Goal: Obtain resource: Obtain resource

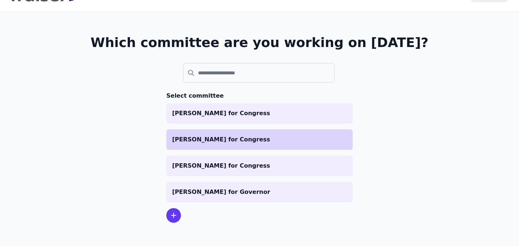
scroll to position [35, 0]
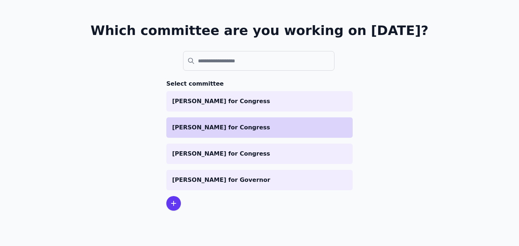
click at [212, 131] on p "[PERSON_NAME] for Congress" at bounding box center [259, 127] width 175 height 9
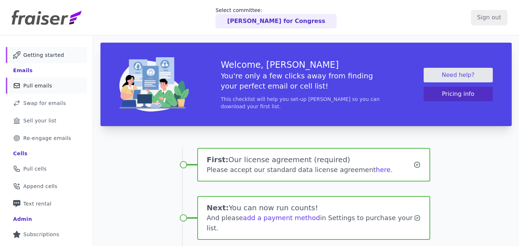
click at [35, 88] on span "Pull emails" at bounding box center [37, 85] width 29 height 7
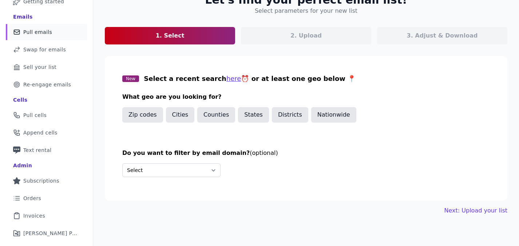
scroll to position [65, 0]
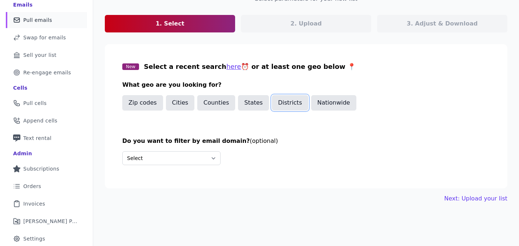
click at [295, 102] on button "Districts" at bounding box center [290, 102] width 36 height 15
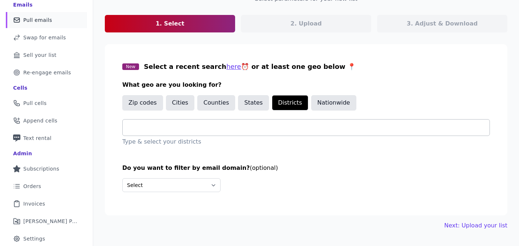
click at [194, 127] on input "text" at bounding box center [308, 127] width 361 height 9
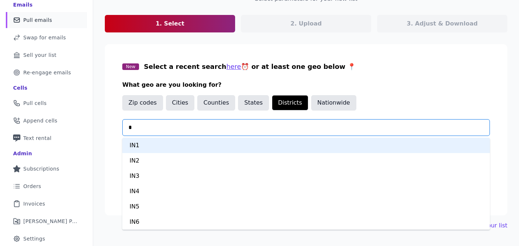
type input "**"
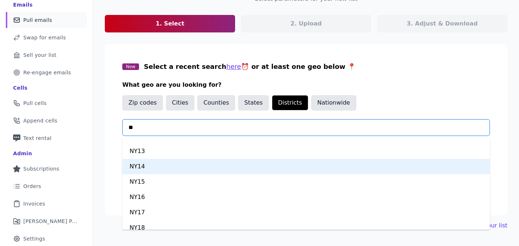
scroll to position [59, 0]
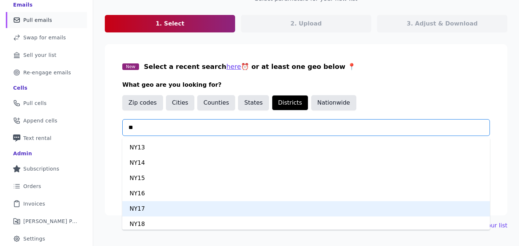
click at [151, 206] on div "NY17" at bounding box center [306, 208] width 368 height 15
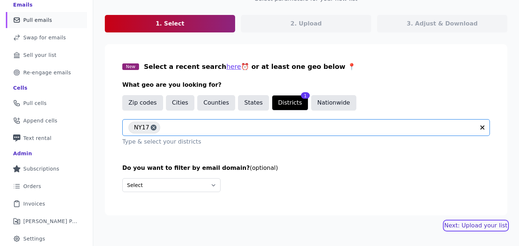
click at [493, 225] on link "Next: Upload your list" at bounding box center [475, 225] width 63 height 9
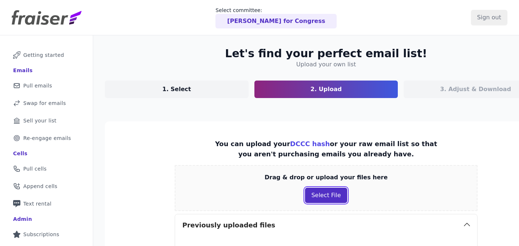
click at [324, 199] on button "Select File" at bounding box center [326, 194] width 42 height 15
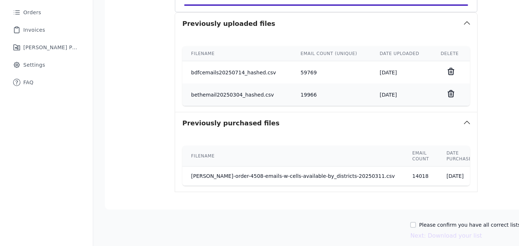
scroll to position [260, 0]
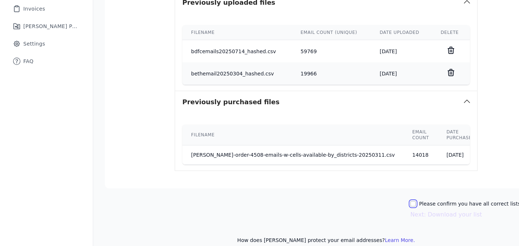
click at [410, 203] on input "Please confirm you have all correct lists uploaded." at bounding box center [413, 204] width 6 height 6
checkbox input "true"
click at [418, 216] on button "Next: Download your list" at bounding box center [446, 214] width 72 height 9
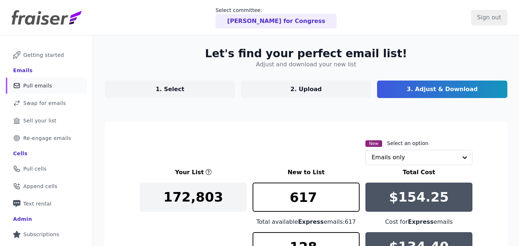
click at [48, 84] on span "Pull emails" at bounding box center [37, 85] width 29 height 7
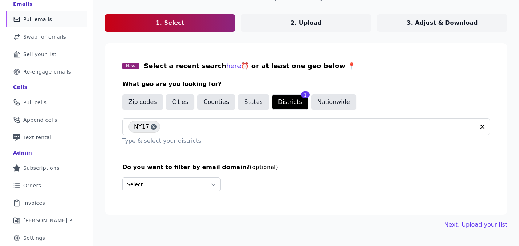
scroll to position [80, 0]
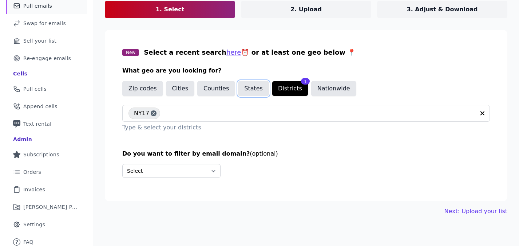
click at [245, 89] on button "States" at bounding box center [253, 88] width 31 height 15
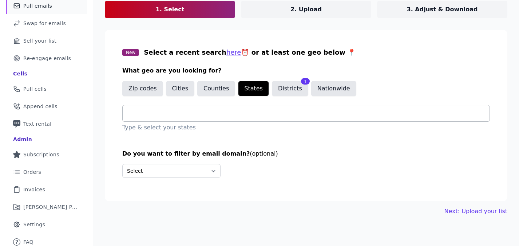
click at [225, 112] on input "text" at bounding box center [308, 113] width 361 height 9
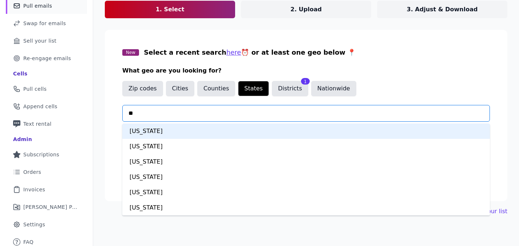
type input "***"
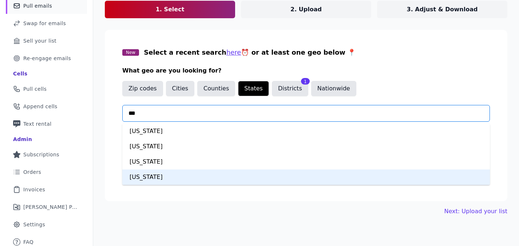
click at [174, 176] on div "New York" at bounding box center [306, 176] width 368 height 15
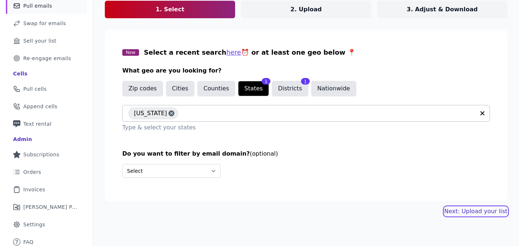
click at [480, 211] on link "Next: Upload your list" at bounding box center [475, 211] width 63 height 9
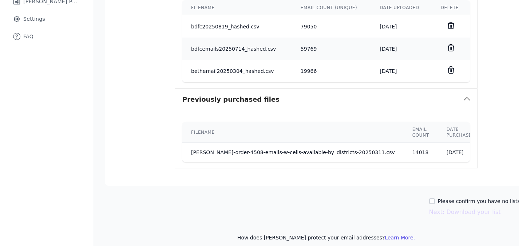
scroll to position [290, 0]
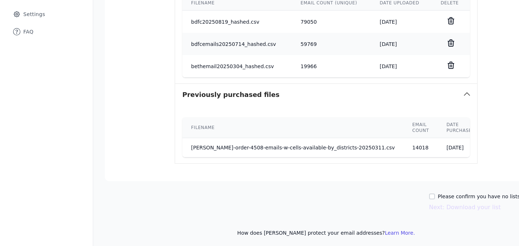
click at [438, 194] on label "Please confirm you have no lists to upload." at bounding box center [493, 195] width 110 height 7
click at [429, 194] on input "Please confirm you have no lists to upload." at bounding box center [432, 196] width 6 height 6
checkbox input "true"
click at [429, 206] on button "Next: Download your list" at bounding box center [465, 207] width 72 height 9
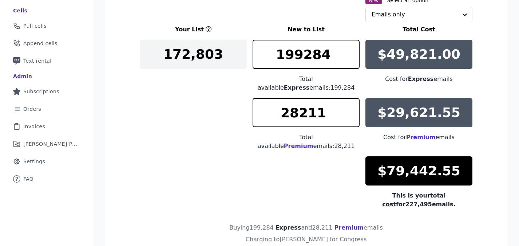
scroll to position [71, 0]
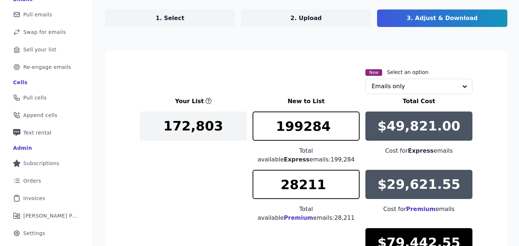
click at [178, 17] on p "1. Select" at bounding box center [170, 18] width 29 height 9
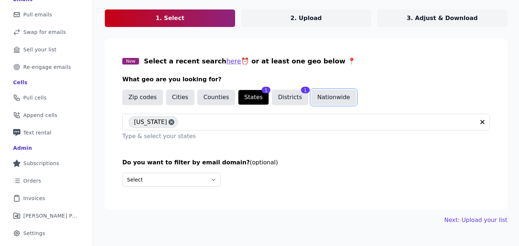
click at [332, 97] on button "Nationwide" at bounding box center [333, 97] width 45 height 15
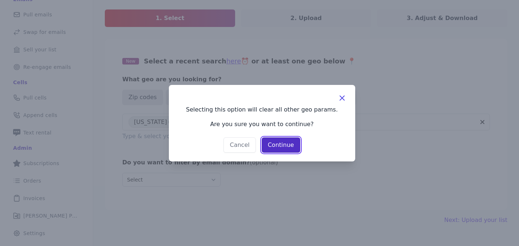
click at [286, 148] on button "Continue" at bounding box center [281, 144] width 39 height 15
